Goal: Information Seeking & Learning: Learn about a topic

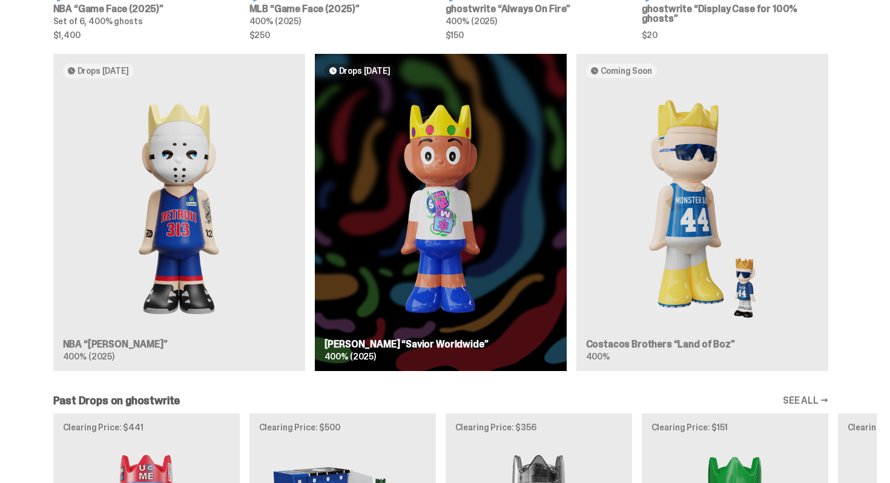
scroll to position [745, 0]
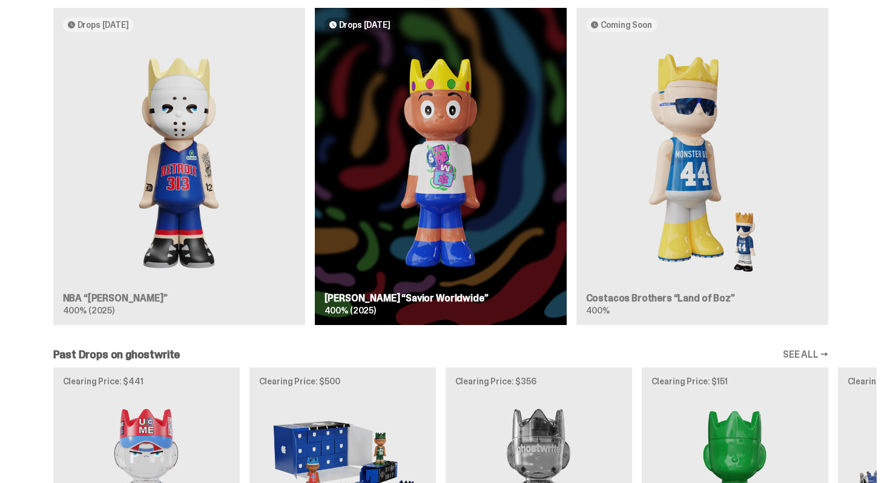
click at [194, 278] on div "Drops [DATE] NBA “[PERSON_NAME]” 400% (2025) Drops [DATE] [PERSON_NAME] “Savior…" at bounding box center [440, 171] width 871 height 327
click at [200, 203] on div "Drops [DATE] NBA “[PERSON_NAME]” 400% (2025) Drops [DATE] [PERSON_NAME] “Savior…" at bounding box center [440, 171] width 871 height 327
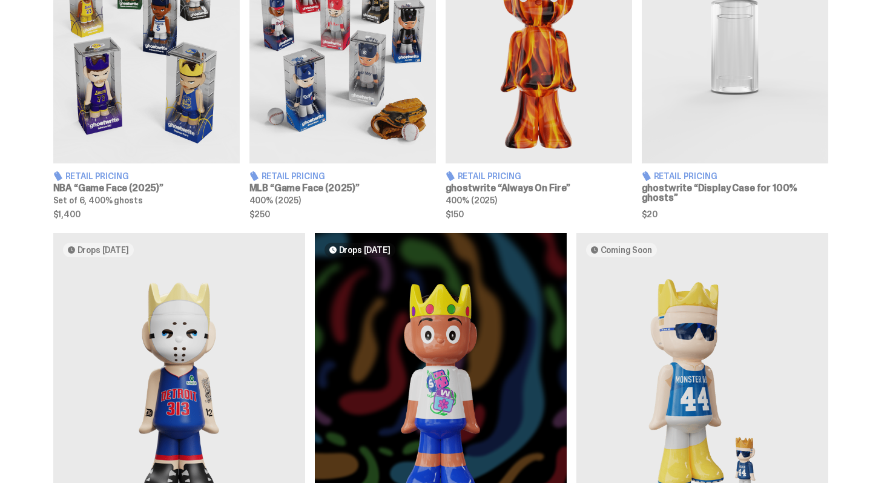
scroll to position [462, 0]
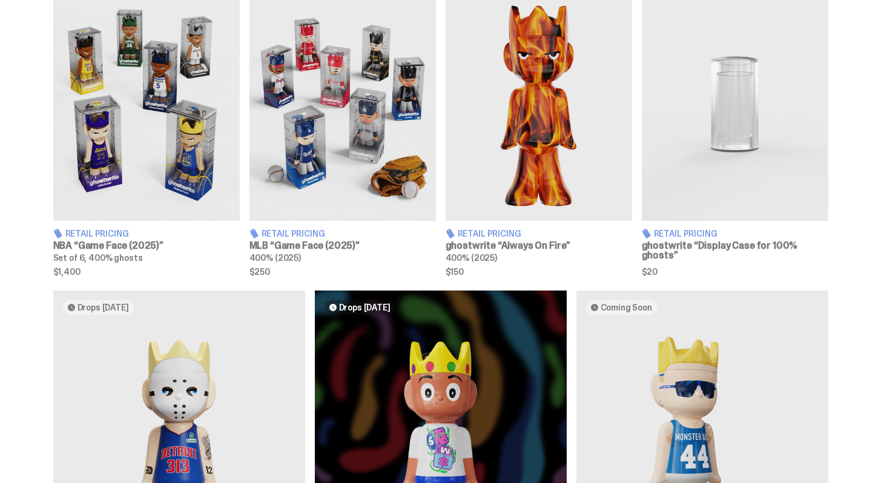
click at [513, 205] on img at bounding box center [538, 104] width 186 height 233
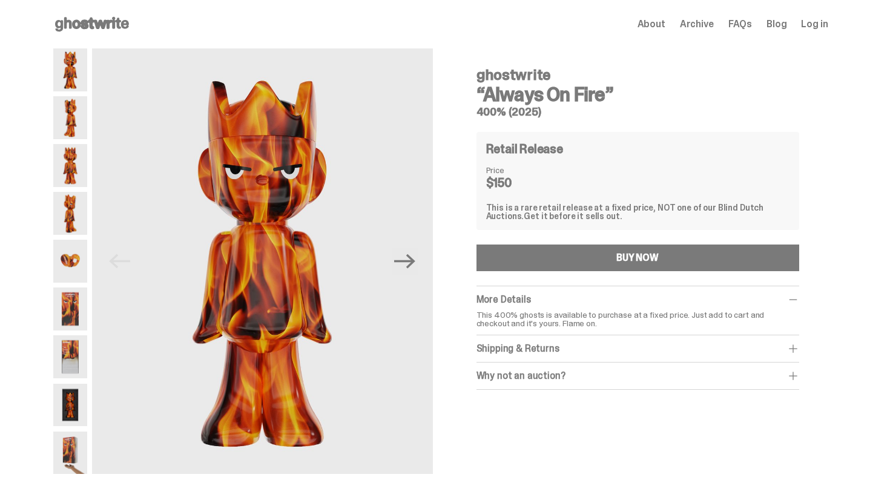
click at [710, 27] on span "Archive" at bounding box center [697, 24] width 34 height 10
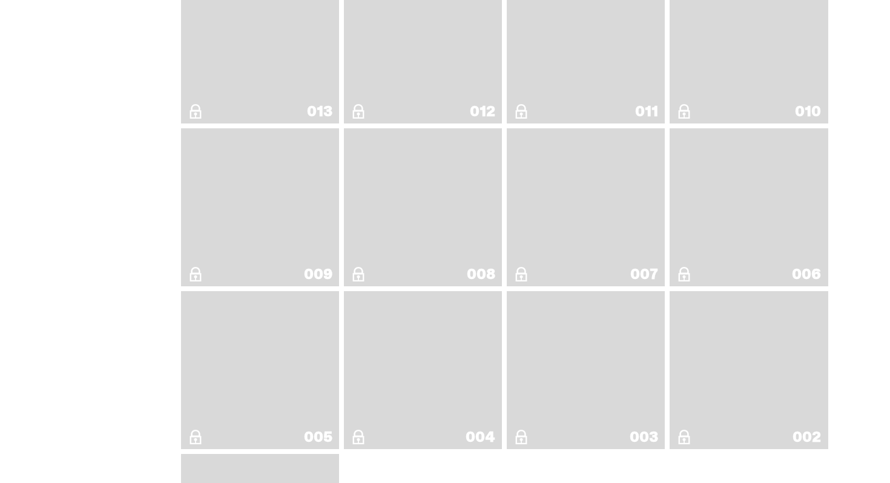
scroll to position [2118, 0]
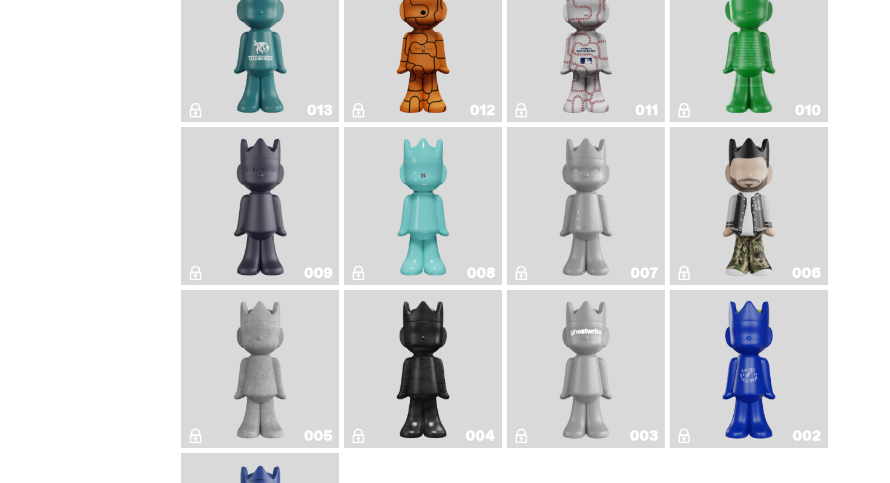
click at [435, 227] on img "Robin" at bounding box center [423, 206] width 64 height 148
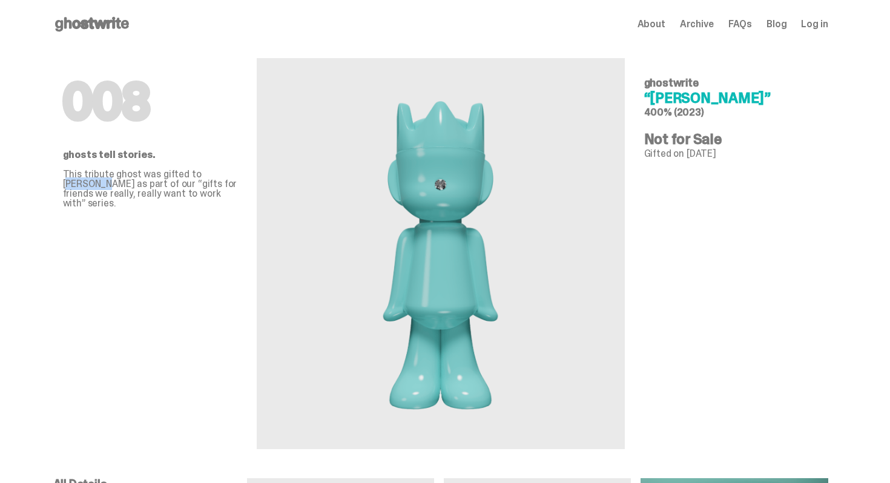
drag, startPoint x: 202, startPoint y: 174, endPoint x: 243, endPoint y: 174, distance: 41.2
click at [243, 174] on div "008 ghosts tell stories. This tribute ghost was gifted to [PERSON_NAME] as part…" at bounding box center [440, 263] width 775 height 430
click at [227, 212] on div "008 ghosts tell stories. This tribute ghost was gifted to [PERSON_NAME] as part…" at bounding box center [150, 248] width 174 height 401
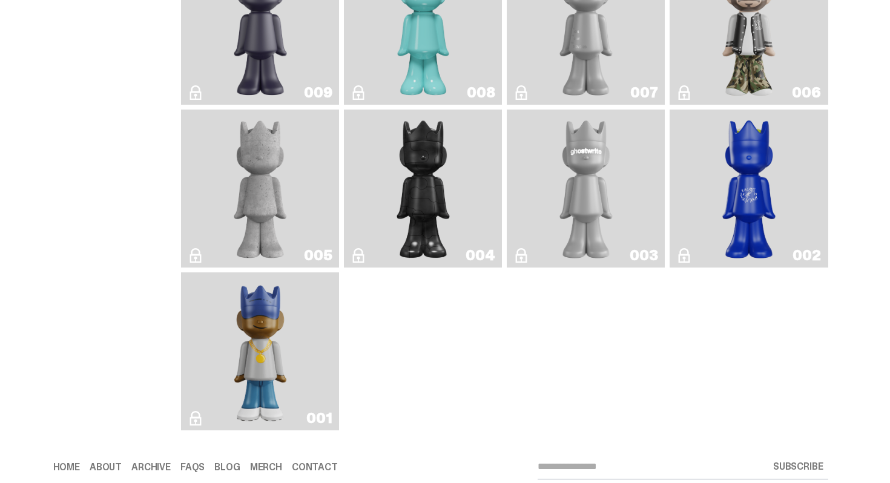
scroll to position [2308, 0]
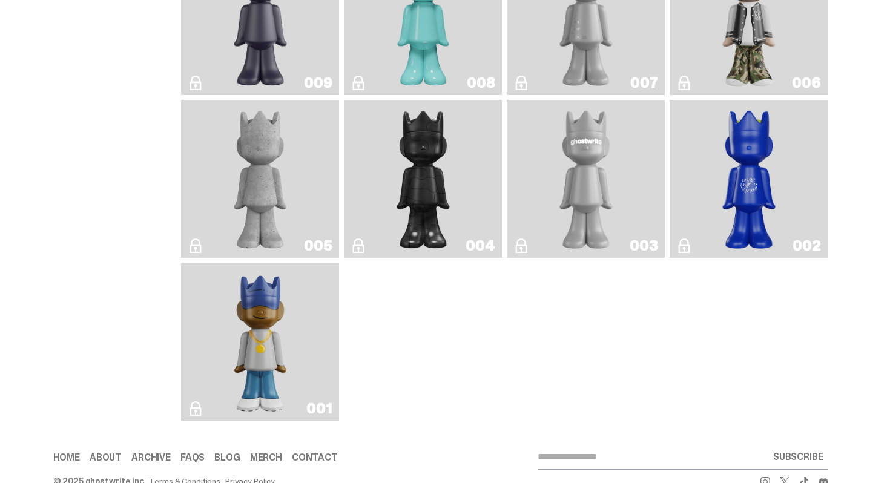
click at [760, 206] on img "Rocky's Matcha" at bounding box center [749, 179] width 64 height 148
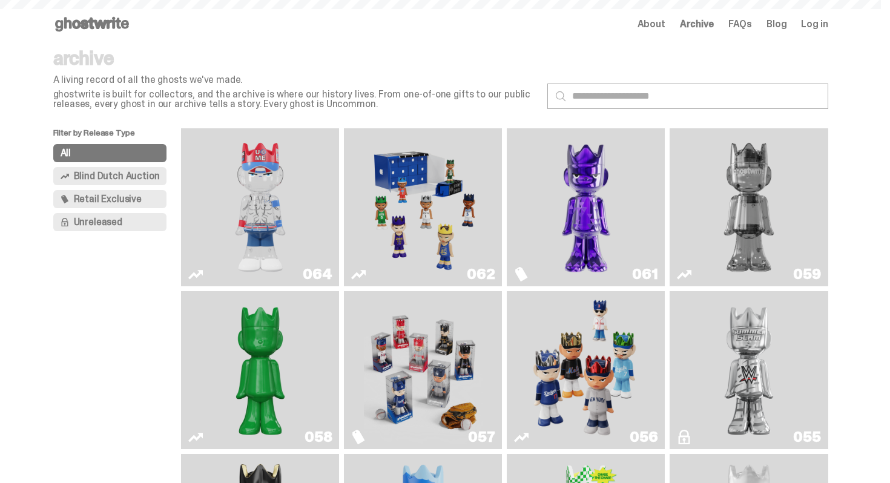
scroll to position [2308, 0]
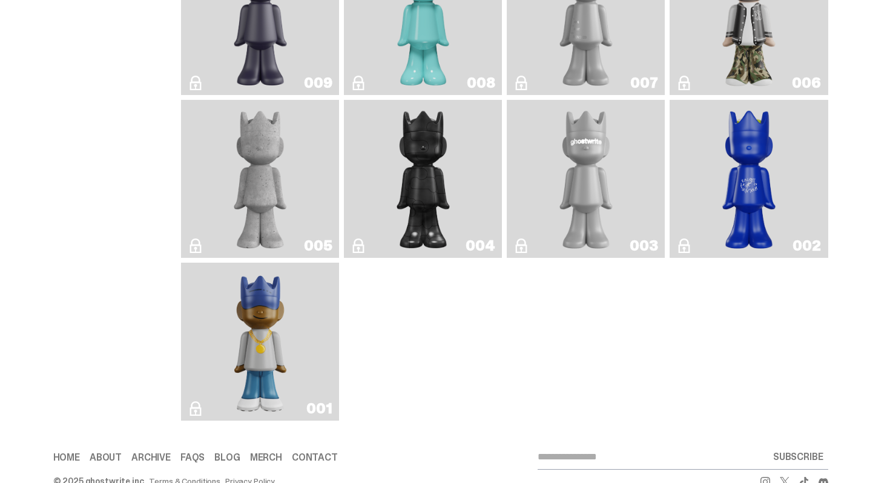
click at [277, 229] on img "Concrete" at bounding box center [260, 179] width 64 height 148
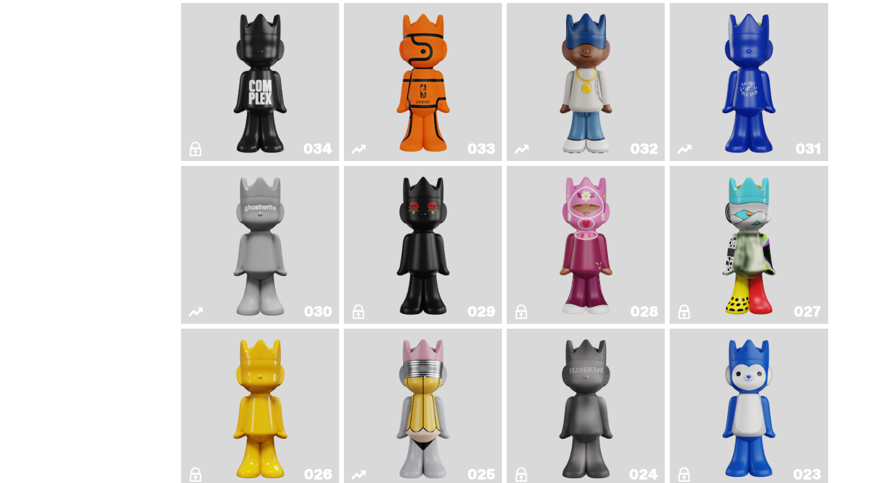
scroll to position [1312, 0]
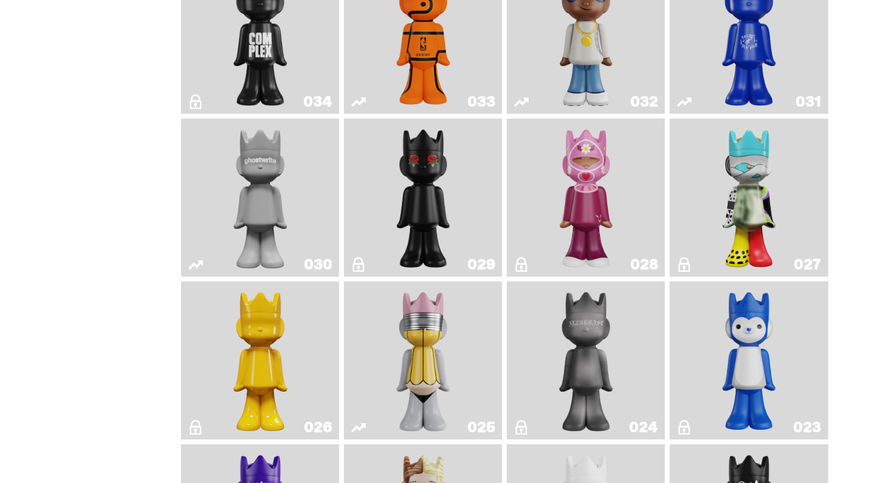
click at [611, 226] on img "Grand Prix" at bounding box center [586, 197] width 64 height 148
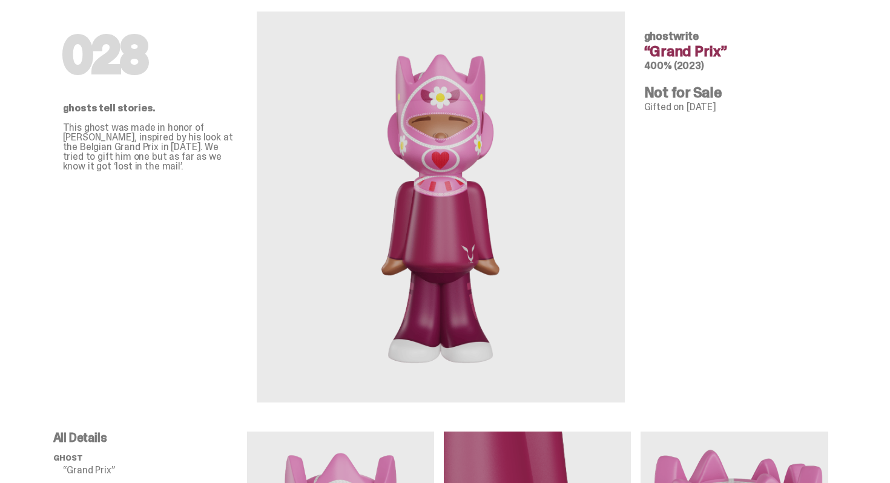
scroll to position [57, 0]
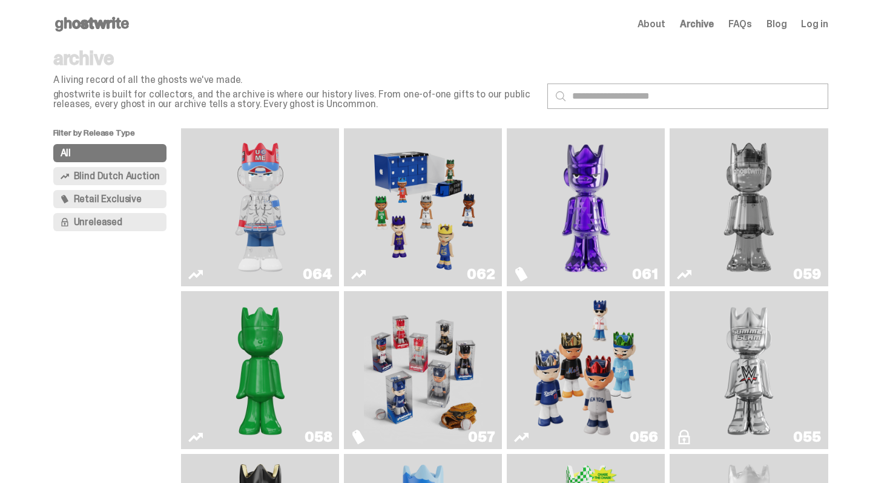
drag, startPoint x: 410, startPoint y: 102, endPoint x: 141, endPoint y: 79, distance: 270.2
click at [141, 81] on div "archive A living record of all the ghosts we've made. ghostwrite is built for c…" at bounding box center [295, 78] width 484 height 61
click at [348, 50] on p "archive" at bounding box center [295, 57] width 484 height 19
click at [138, 177] on span "Blind Dutch Auction" at bounding box center [117, 176] width 86 height 10
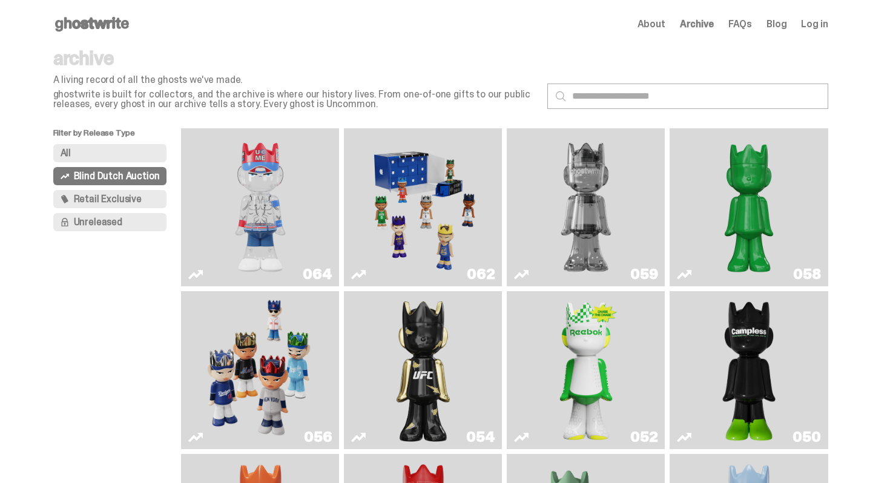
click at [127, 154] on button "All" at bounding box center [110, 153] width 114 height 18
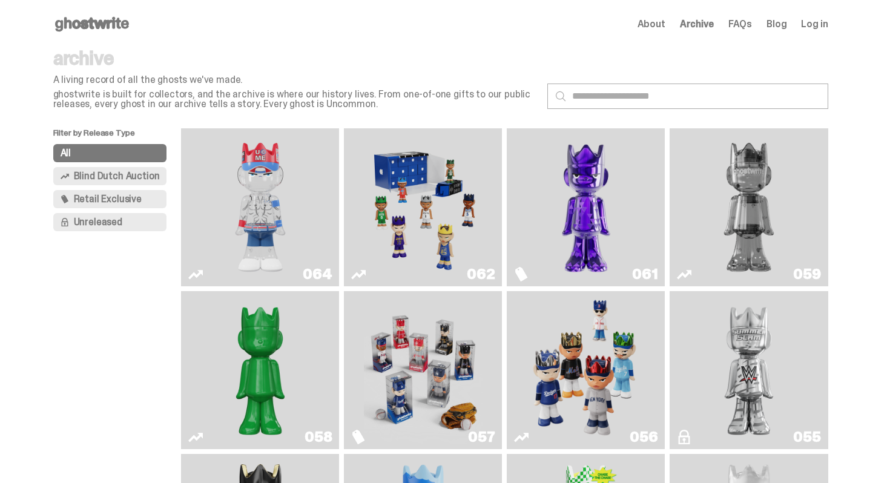
click at [139, 202] on span "Retail Exclusive" at bounding box center [108, 199] width 68 height 10
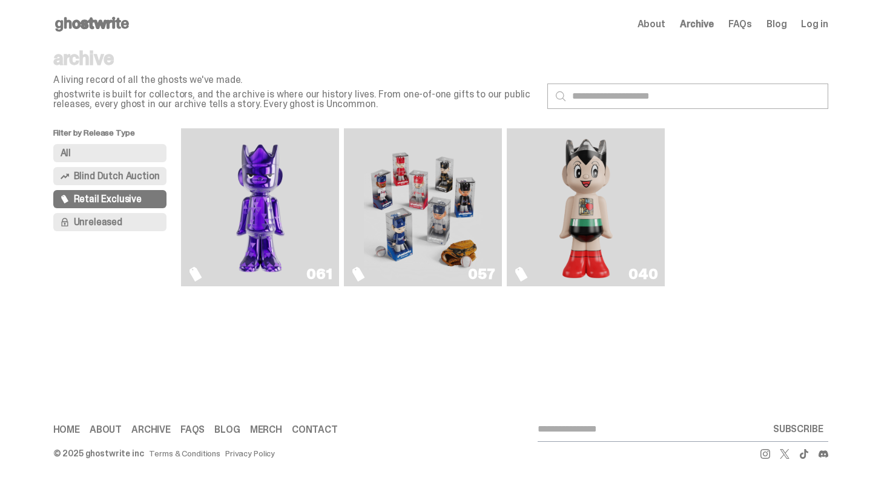
click at [139, 228] on button "Unreleased" at bounding box center [110, 222] width 114 height 18
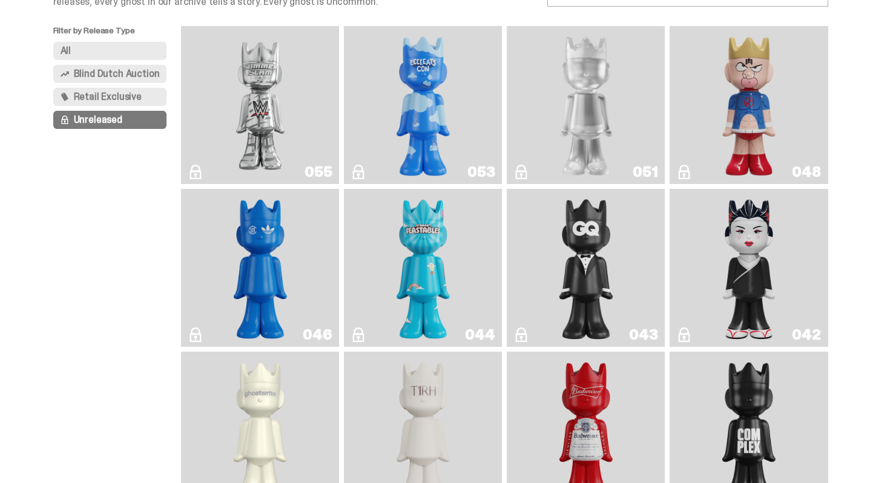
scroll to position [108, 0]
